Goal: Information Seeking & Learning: Find specific fact

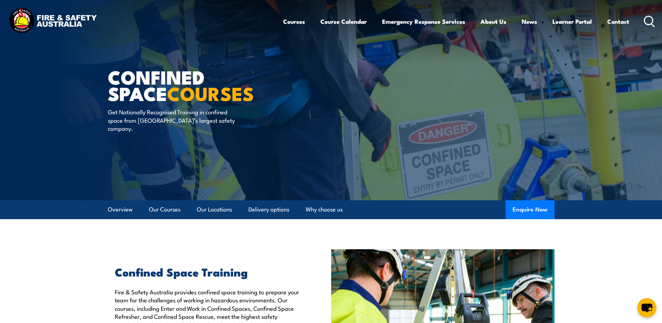
click at [651, 18] on icon at bounding box center [649, 22] width 11 height 12
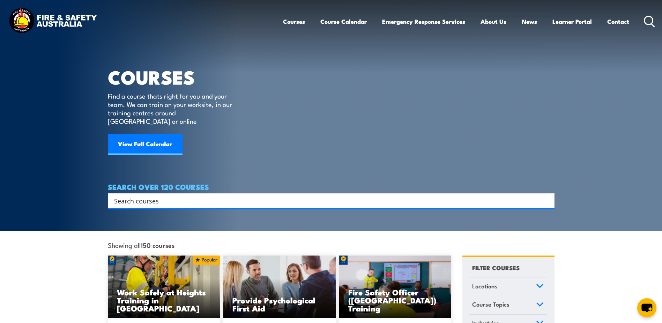
click at [217, 195] on input "Search input" at bounding box center [326, 200] width 425 height 10
type input "n"
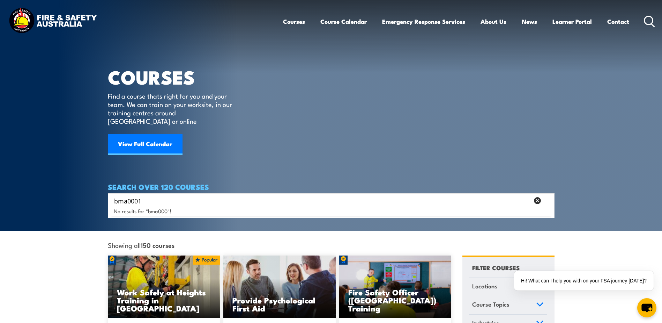
type input "bma0001"
